Goal: Task Accomplishment & Management: Use online tool/utility

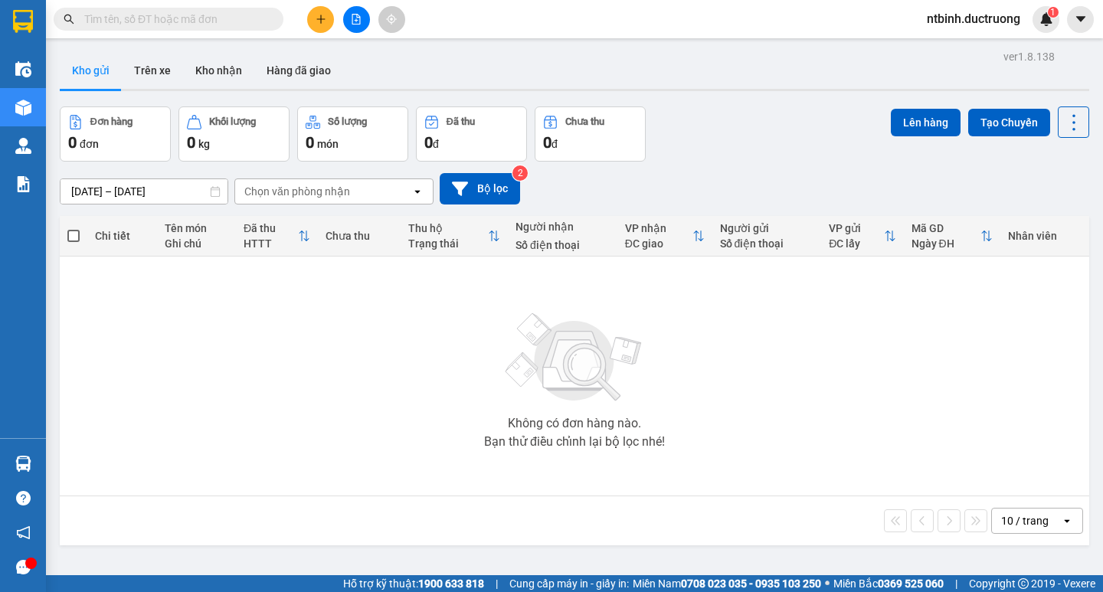
click at [296, 25] on div at bounding box center [149, 19] width 299 height 23
click at [316, 16] on icon "plus" at bounding box center [321, 19] width 11 height 11
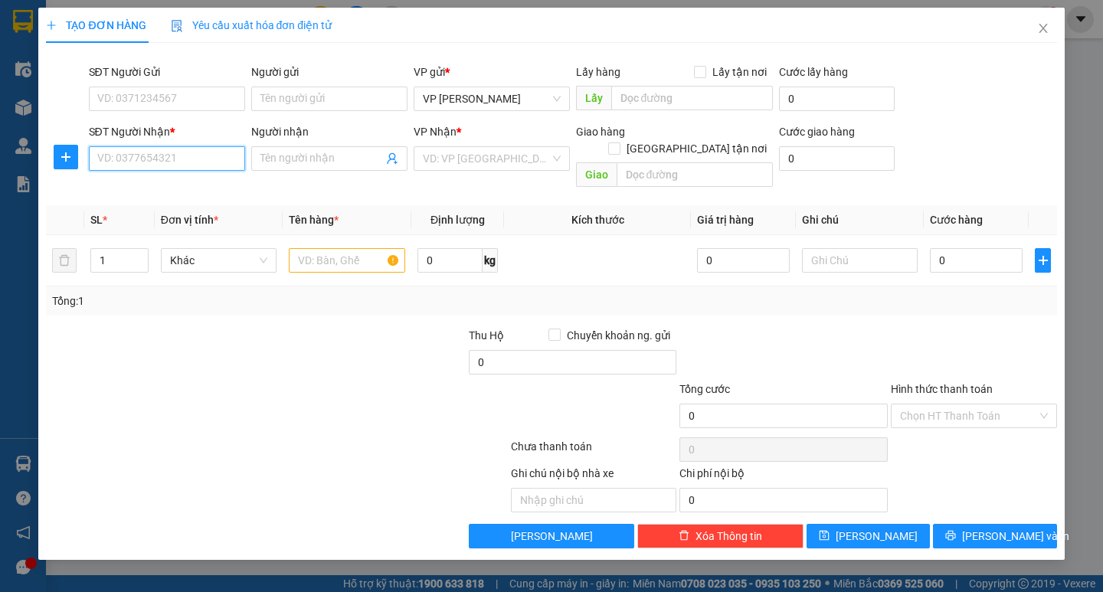
click at [180, 150] on input "SĐT Người Nhận *" at bounding box center [167, 158] width 156 height 25
click at [195, 195] on div "0815151097" at bounding box center [167, 189] width 138 height 17
type input "0815151097"
click at [315, 248] on input "text" at bounding box center [347, 260] width 116 height 25
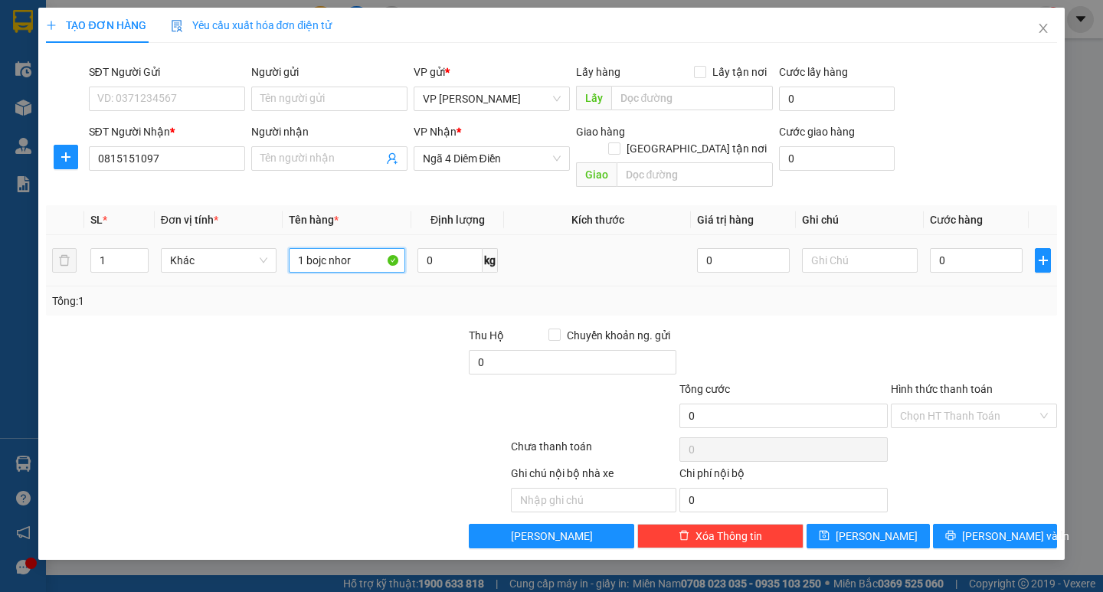
click at [379, 248] on input "1 bojc nhor" at bounding box center [347, 260] width 116 height 25
type input "1 bọc nhỏ"
click at [956, 249] on input "0" at bounding box center [976, 260] width 93 height 25
click at [931, 248] on input "0" at bounding box center [976, 260] width 93 height 25
type input "30"
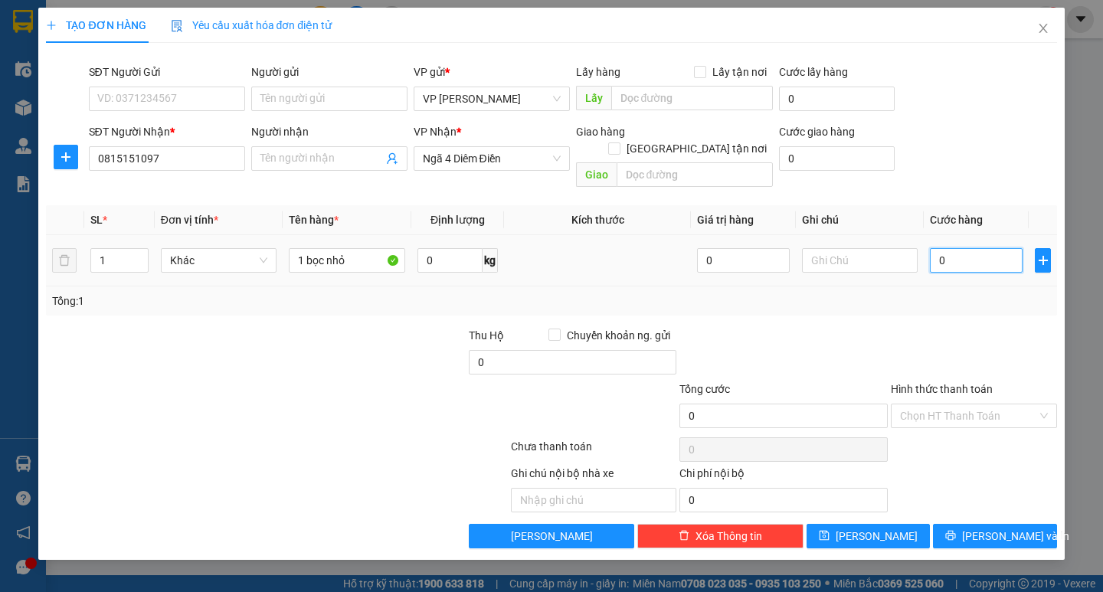
type input "30"
click at [953, 304] on div "Transit Pickup Surcharge Ids Transit Deliver Surcharge Ids Transit Deliver Surc…" at bounding box center [551, 301] width 1011 height 493
type input "30.000"
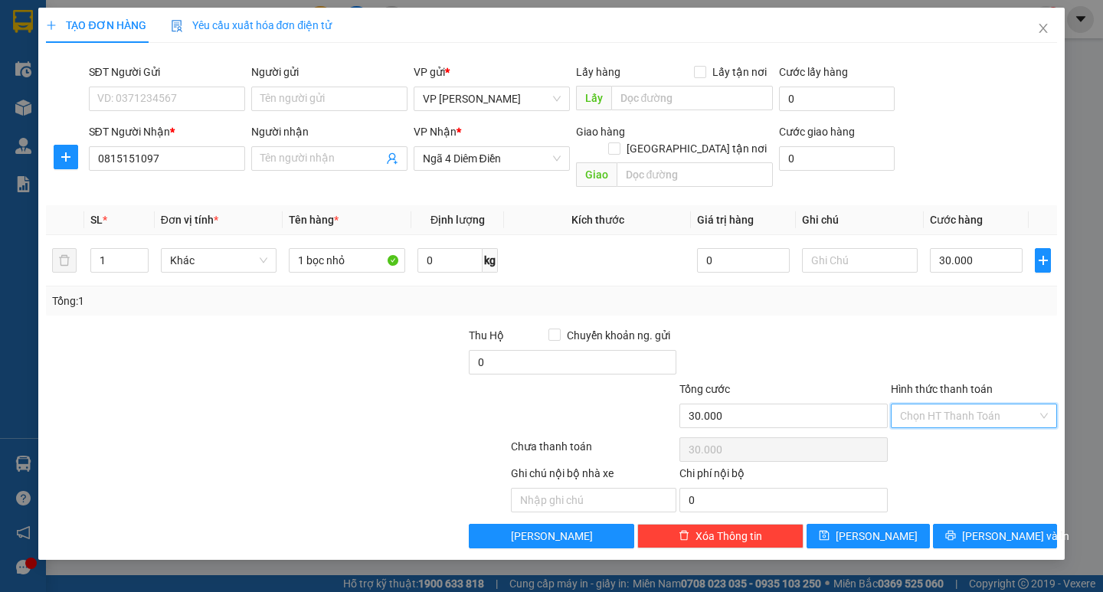
click at [984, 405] on input "Hình thức thanh toán" at bounding box center [968, 416] width 137 height 23
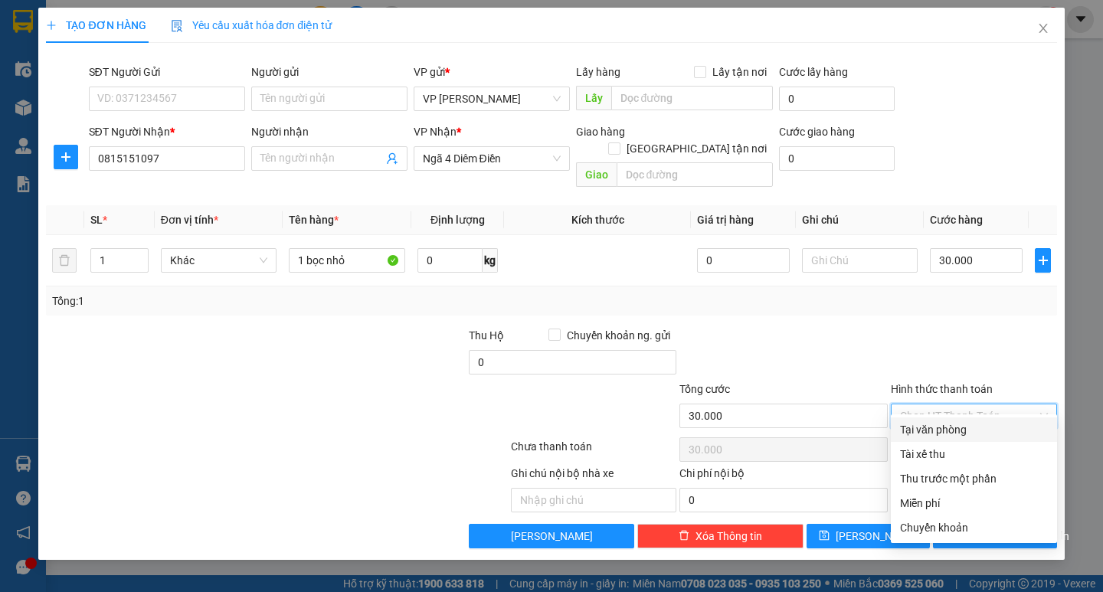
click at [982, 421] on div "Tại văn phòng" at bounding box center [974, 430] width 166 height 25
type input "0"
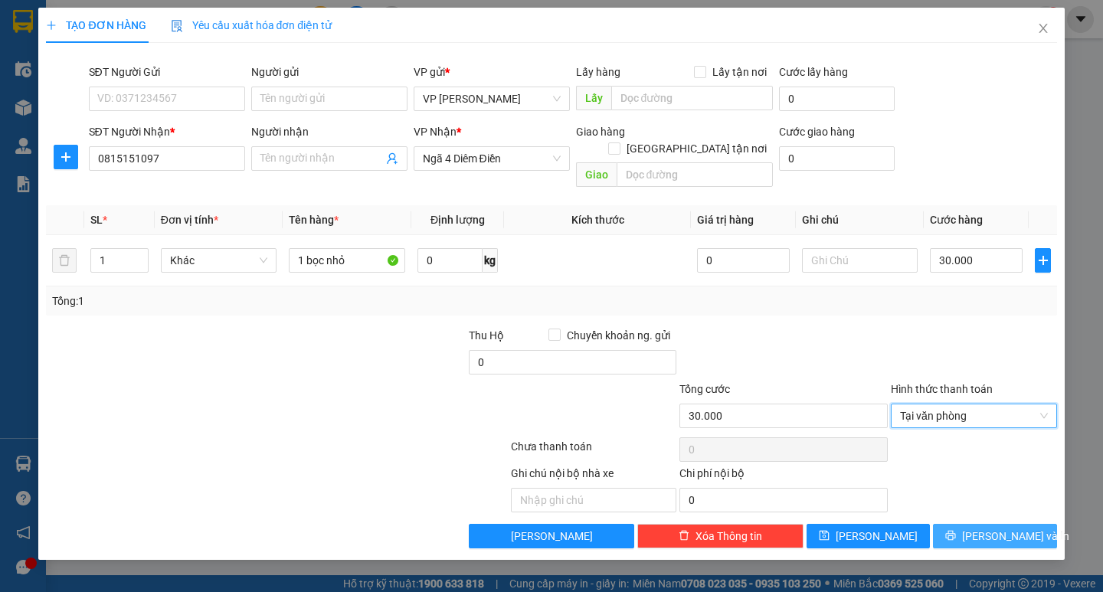
click at [995, 532] on div "TẠO ĐƠN HÀNG Yêu cầu xuất hóa đơn điện tử Transit Pickup Surcharge Ids Transit …" at bounding box center [551, 284] width 1026 height 552
click at [992, 524] on button "[PERSON_NAME] và In" at bounding box center [994, 536] width 123 height 25
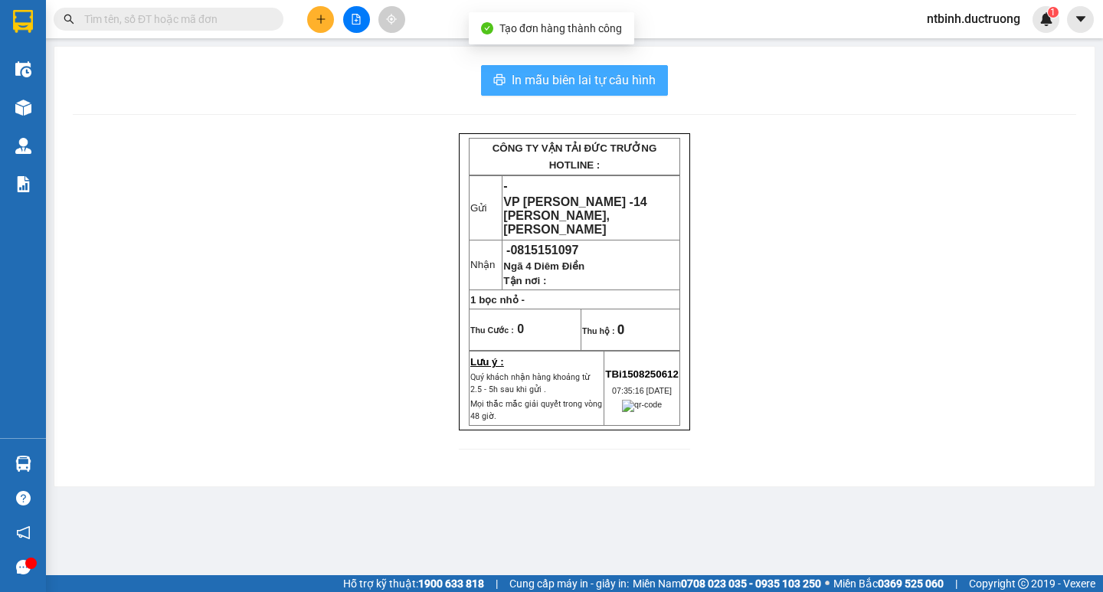
click at [582, 75] on span "In mẫu biên lai tự cấu hình" at bounding box center [584, 79] width 144 height 19
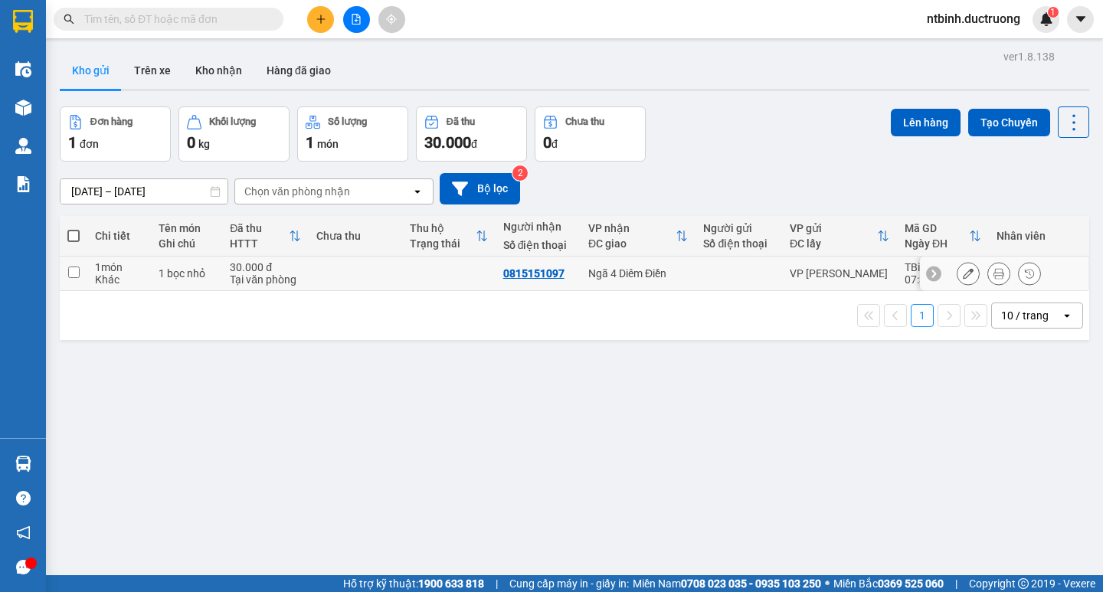
click at [352, 276] on td at bounding box center [355, 274] width 93 height 34
checkbox input "true"
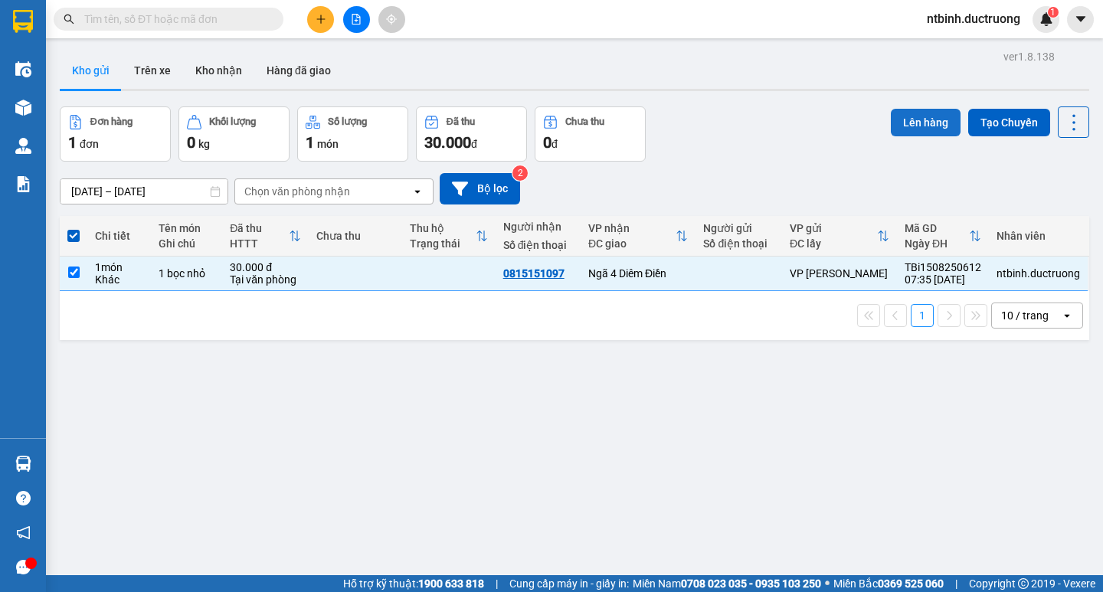
click at [923, 121] on button "Lên hàng" at bounding box center [926, 123] width 70 height 28
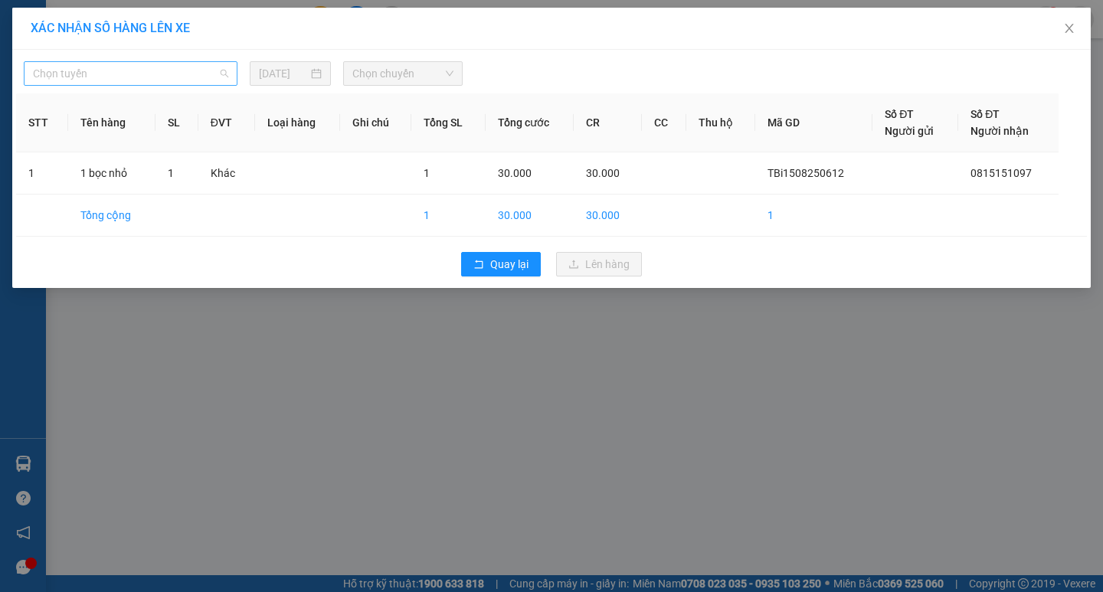
click at [185, 82] on span "Chọn tuyến" at bounding box center [130, 73] width 195 height 23
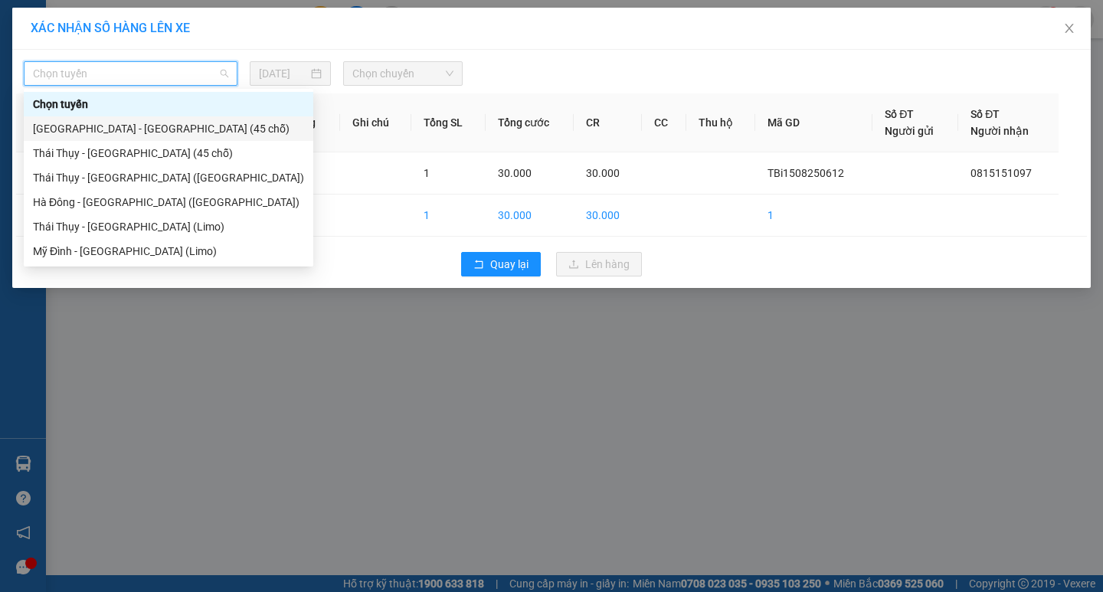
click at [174, 137] on div "[GEOGRAPHIC_DATA] - [GEOGRAPHIC_DATA] (45 chỗ)" at bounding box center [169, 128] width 290 height 25
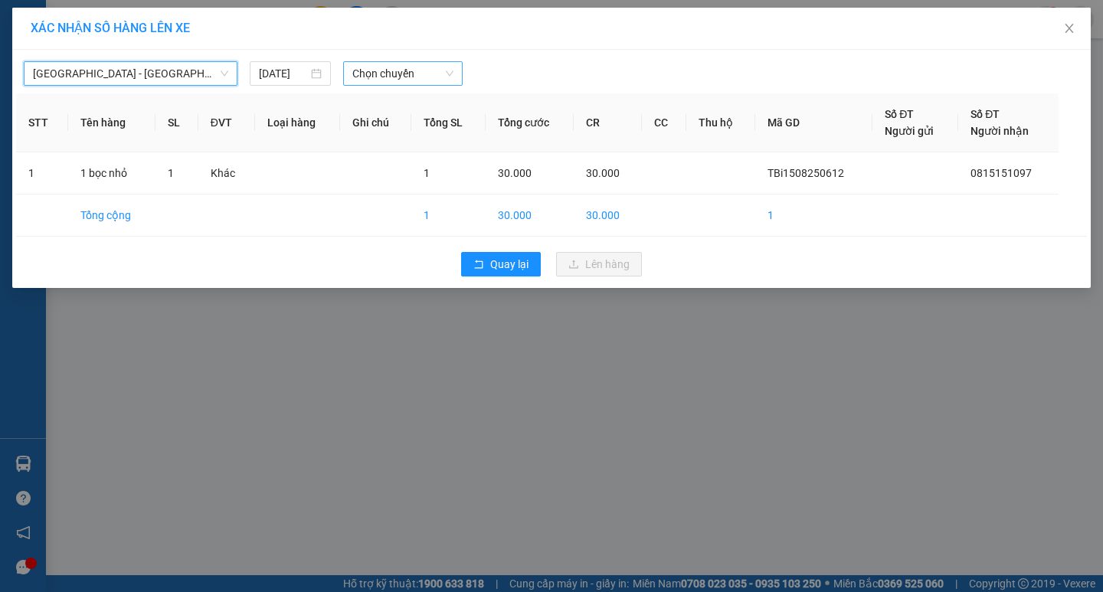
click at [398, 64] on span "Chọn chuyến" at bounding box center [402, 73] width 101 height 23
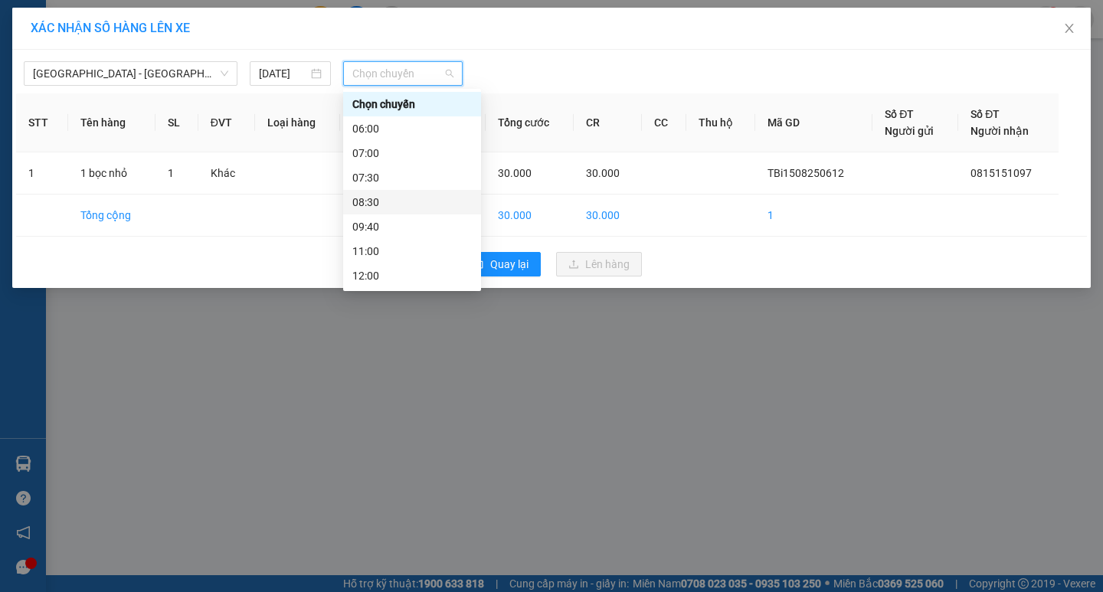
click at [406, 202] on div "08:30" at bounding box center [412, 202] width 120 height 17
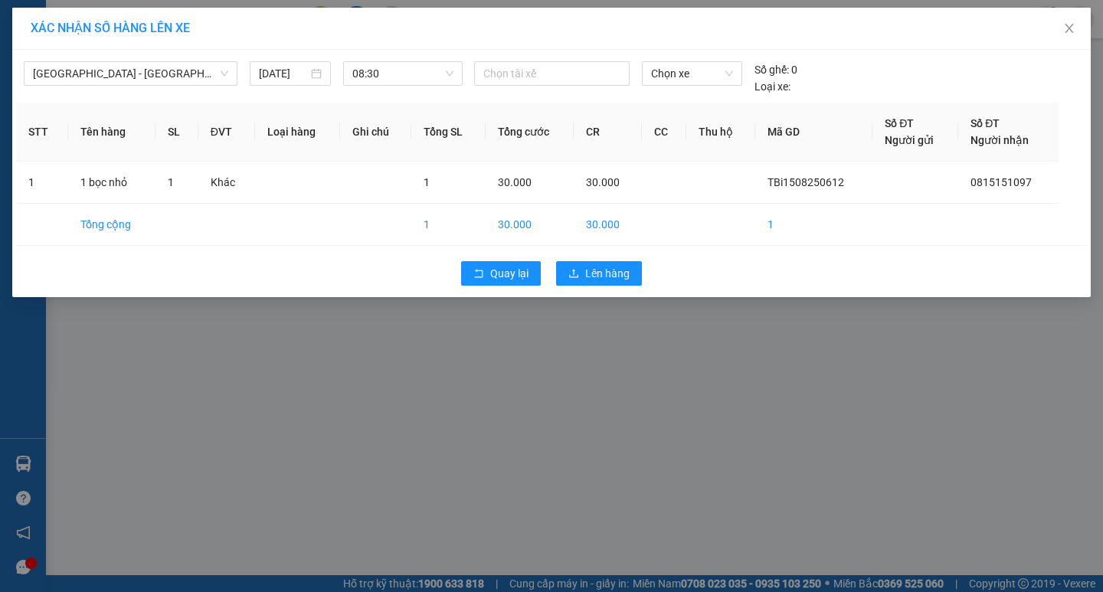
click at [569, 254] on div "Quay lại Lên hàng" at bounding box center [551, 274] width 1071 height 40
click at [576, 272] on icon "upload" at bounding box center [574, 273] width 11 height 11
